Goal: Information Seeking & Learning: Stay updated

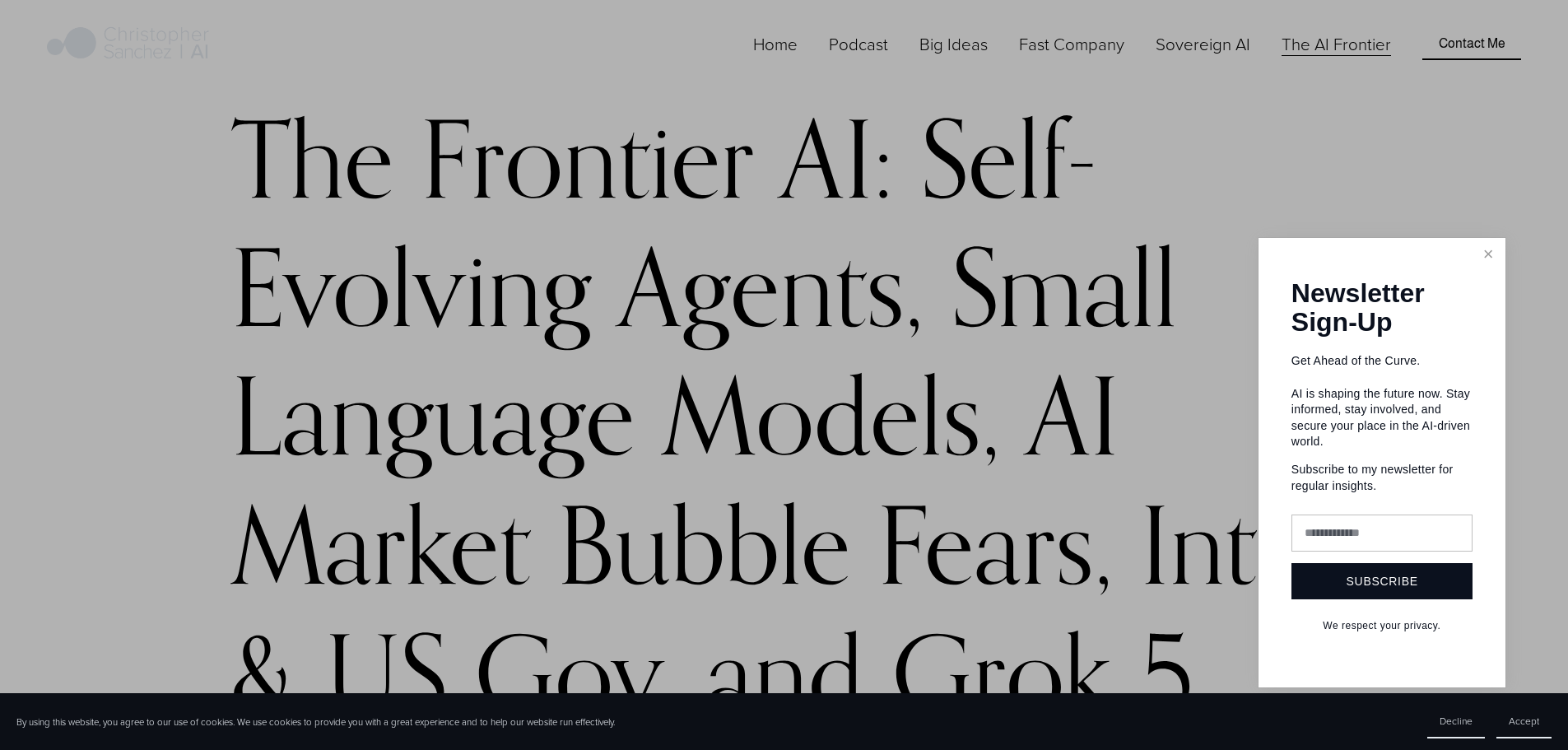
scroll to position [164, 0]
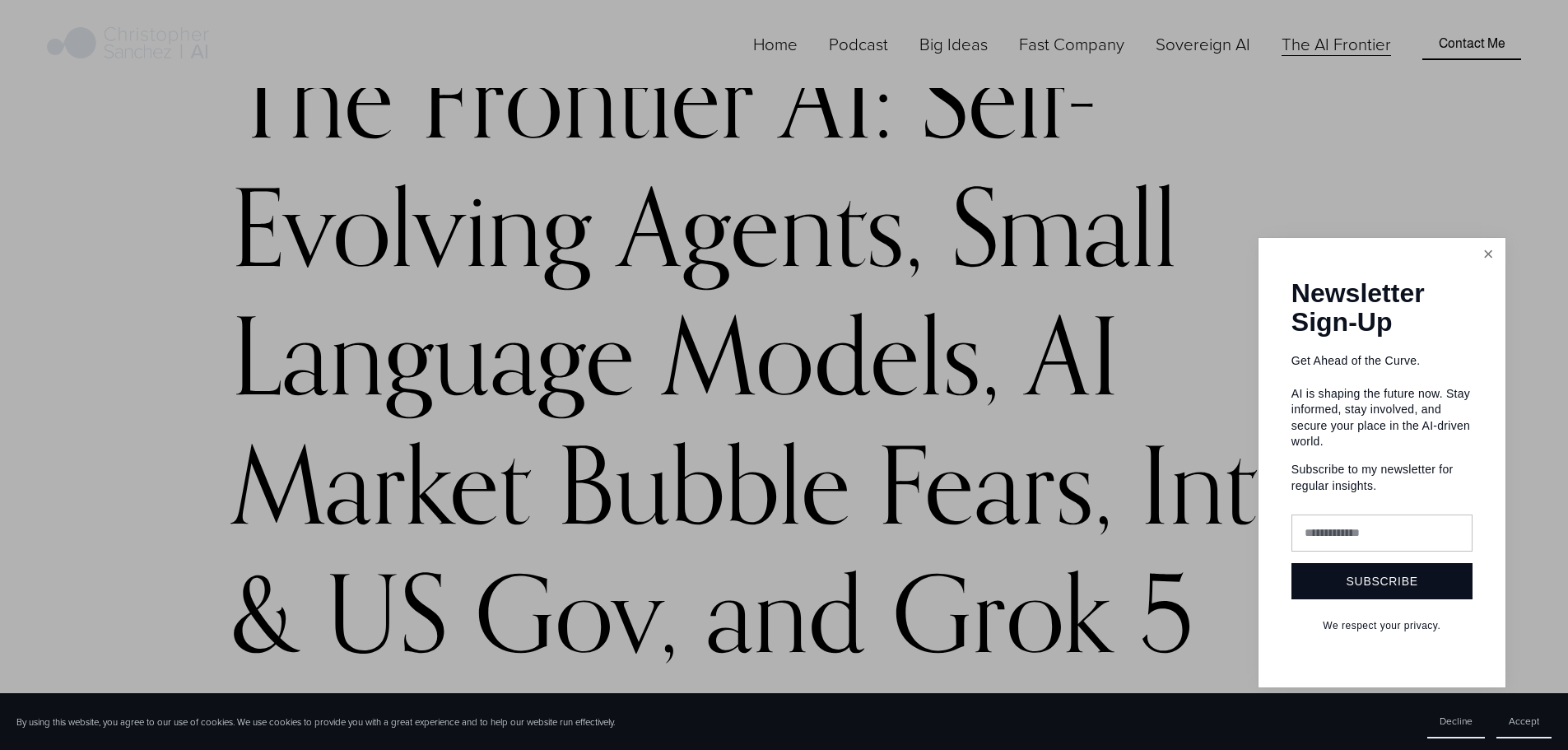
click at [1485, 261] on link "Close" at bounding box center [1489, 254] width 29 height 29
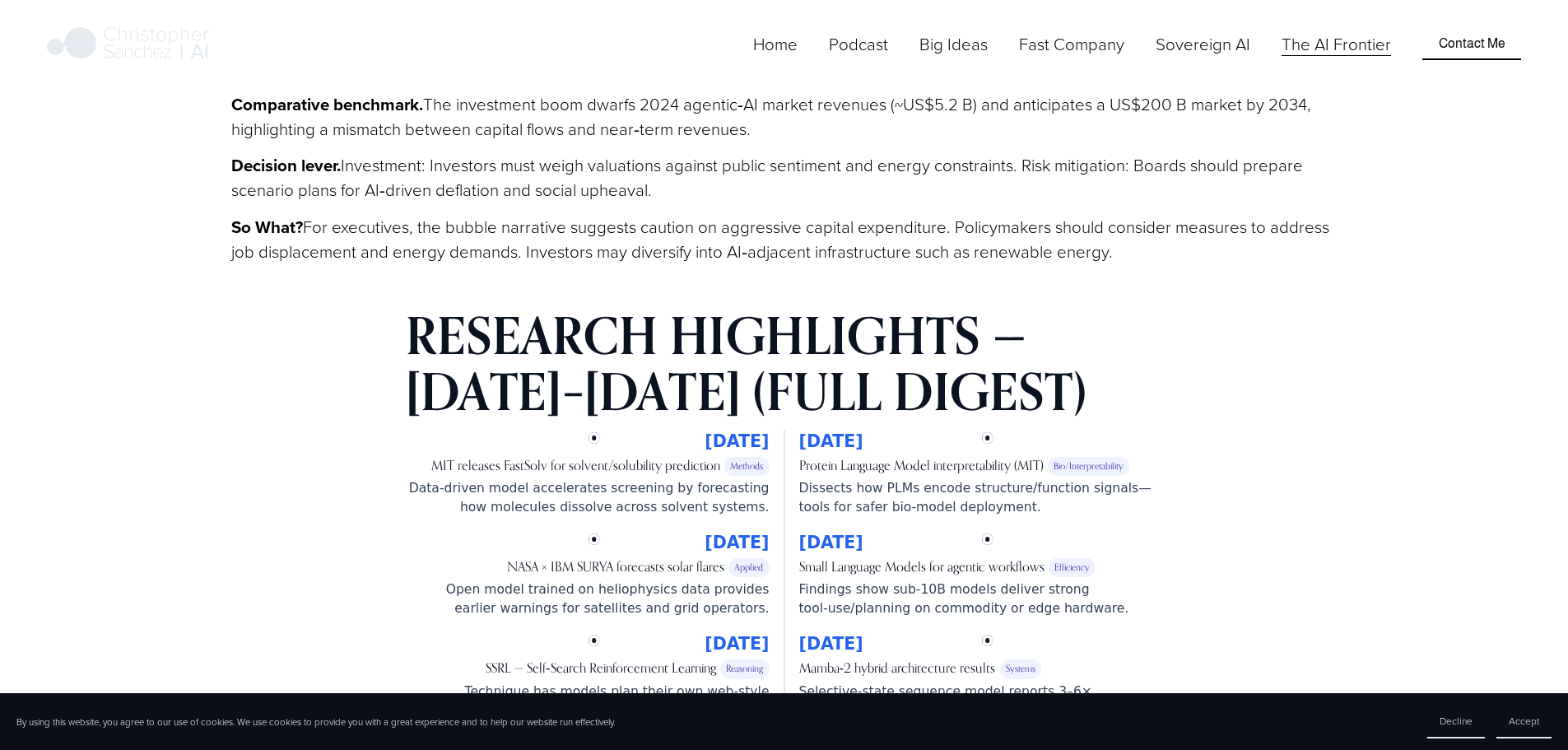
scroll to position [5102, 0]
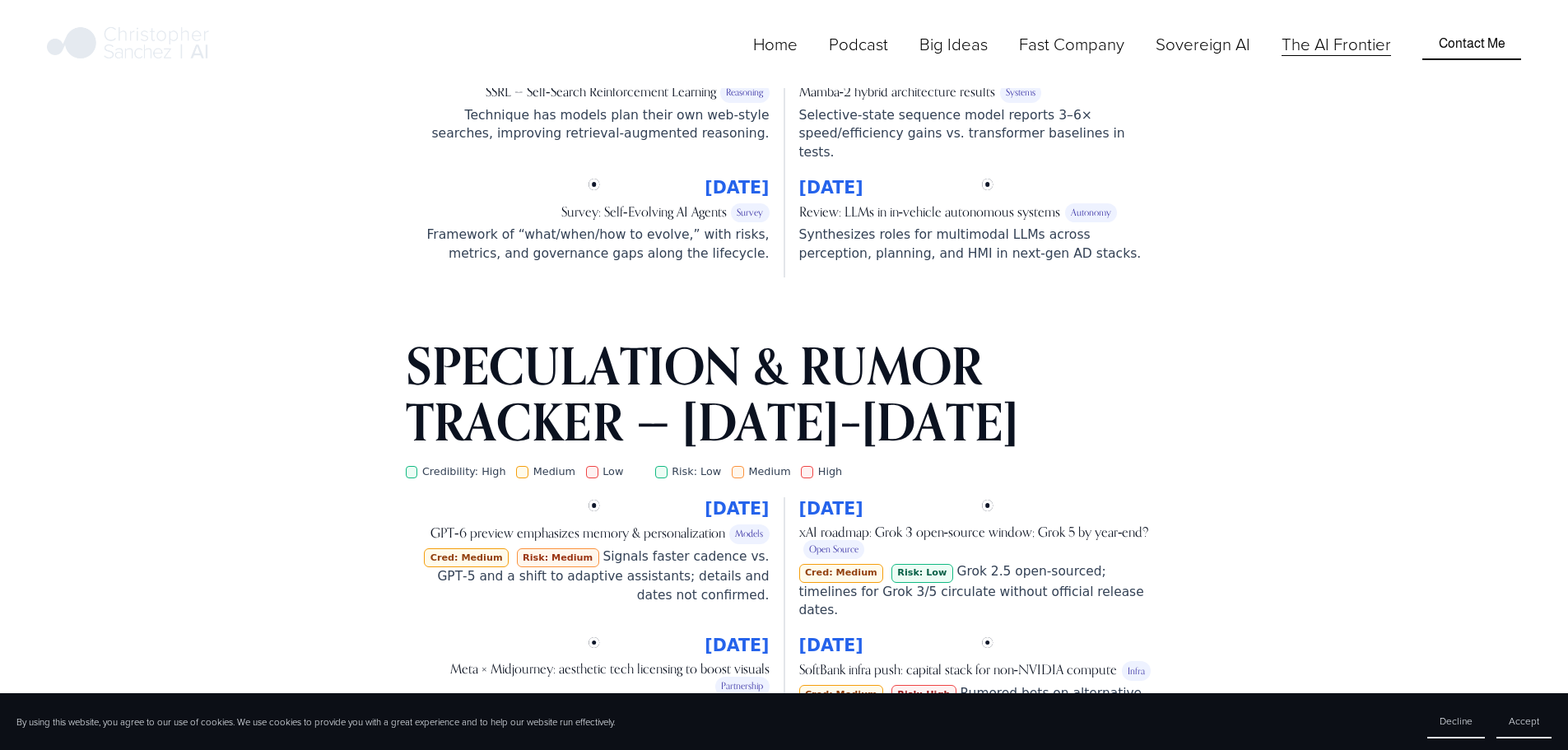
scroll to position [5431, 0]
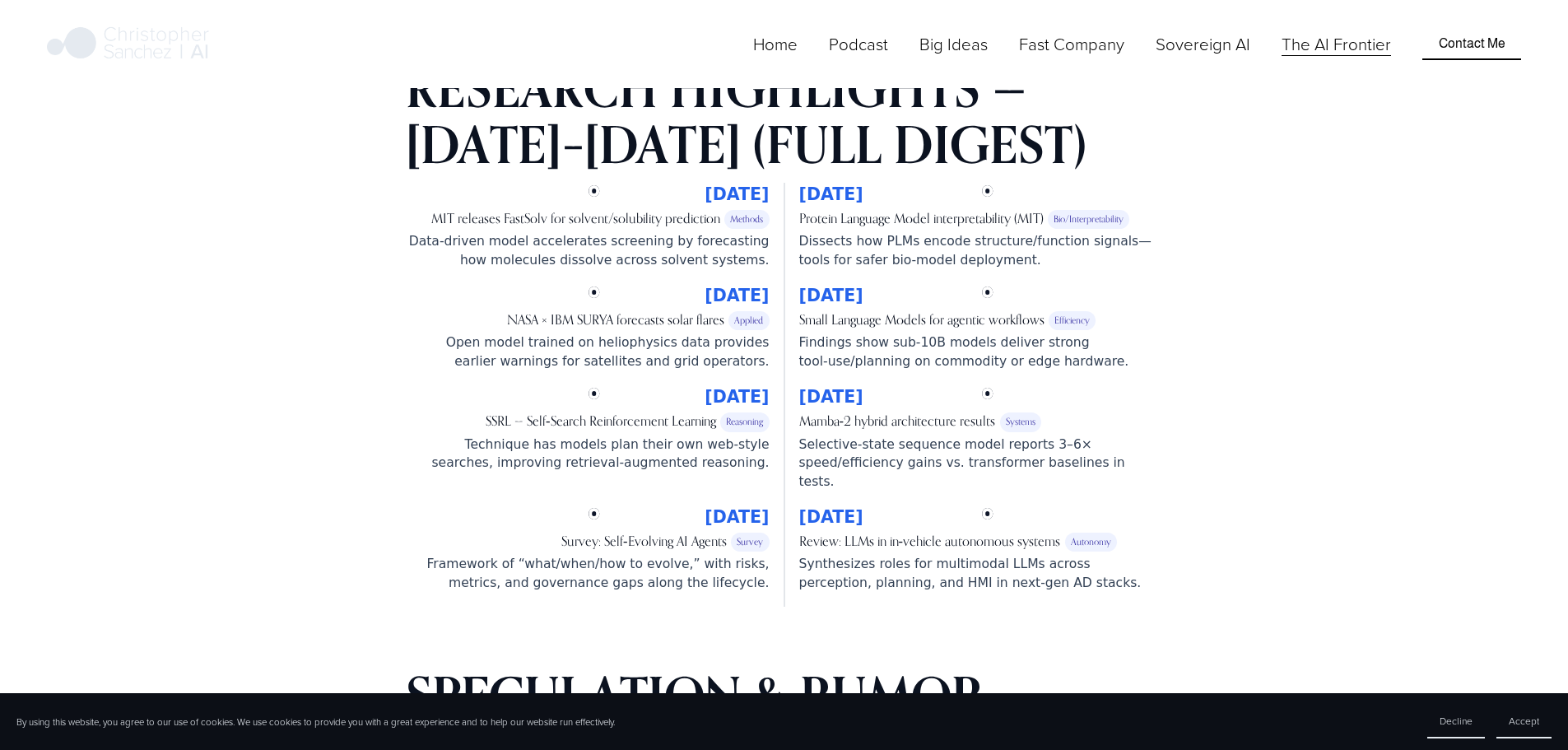
drag, startPoint x: 516, startPoint y: 239, endPoint x: 729, endPoint y: 277, distance: 216.4
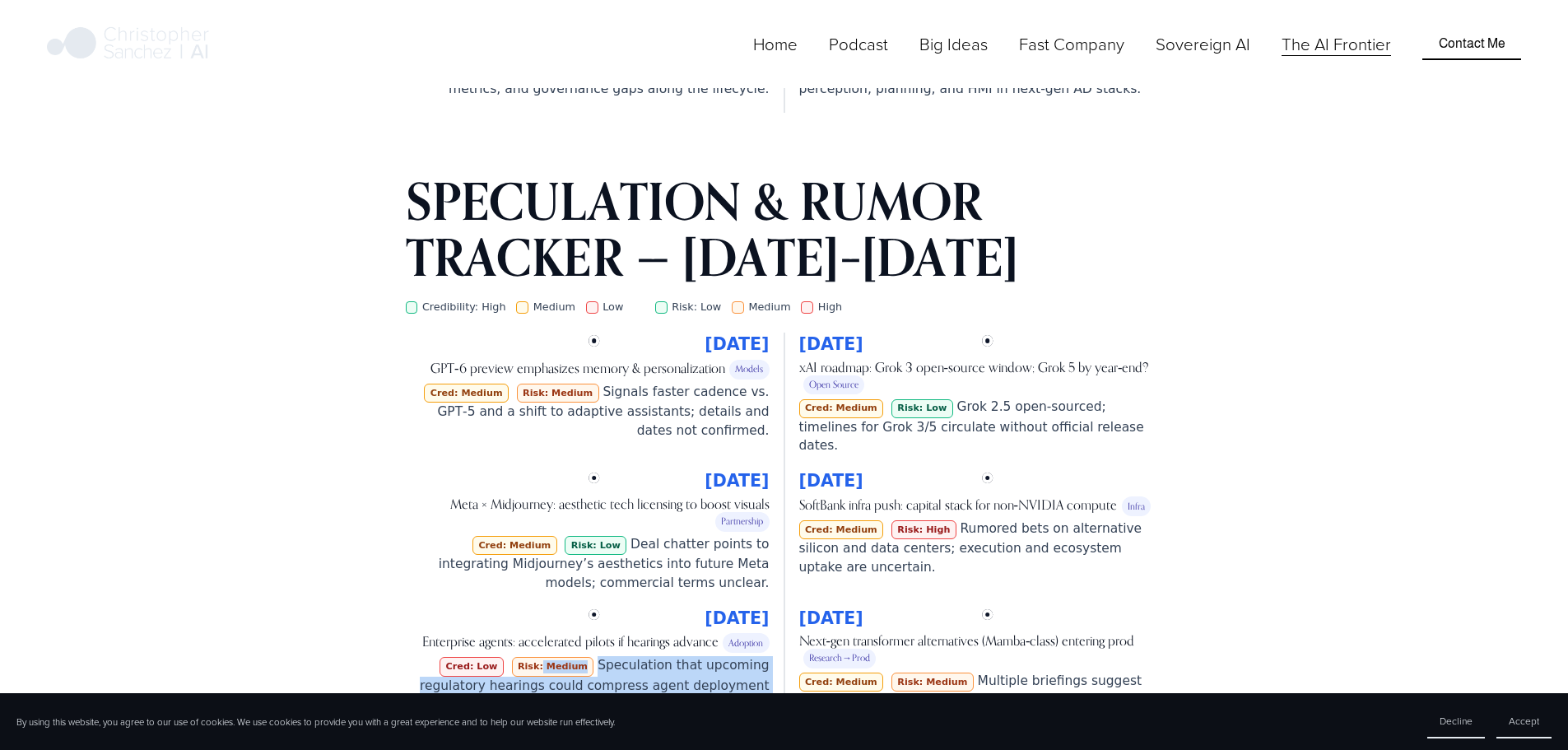
scroll to position [6089, 0]
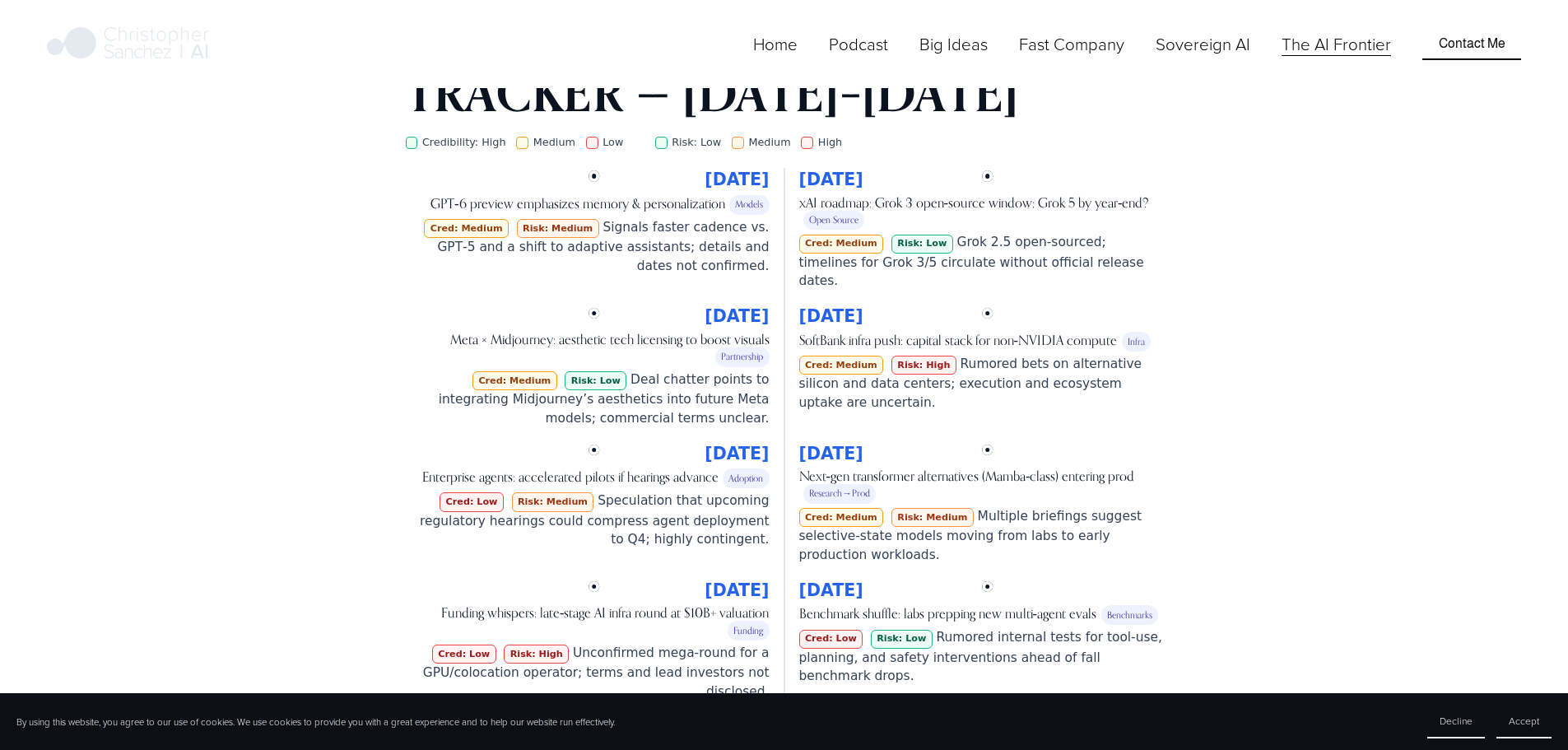
drag, startPoint x: 626, startPoint y: 215, endPoint x: 764, endPoint y: 227, distance: 138.5
